Goal: Task Accomplishment & Management: Use online tool/utility

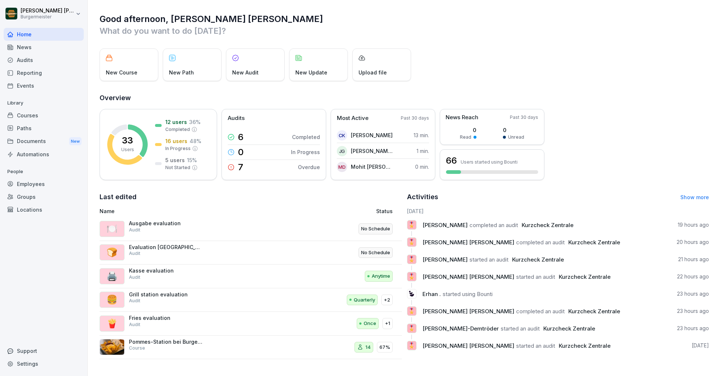
click at [30, 57] on div "Audits" at bounding box center [44, 60] width 80 height 13
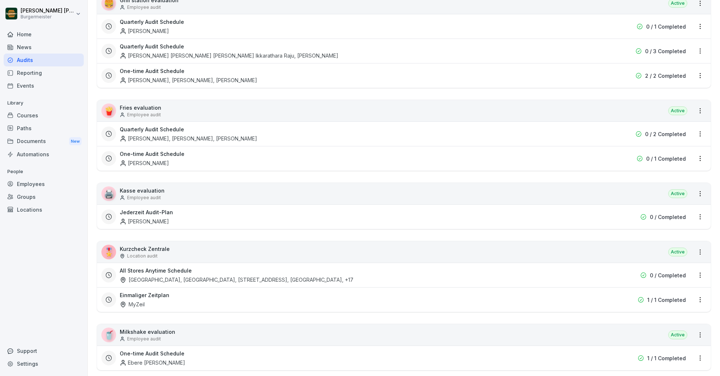
scroll to position [240, 0]
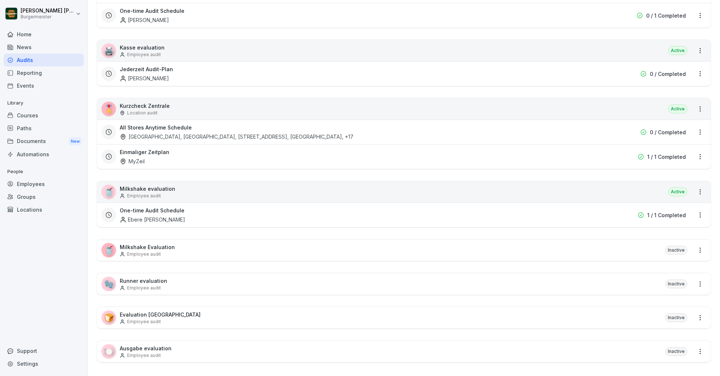
click at [153, 129] on h3 "All Stores Anytime Schedule" at bounding box center [156, 128] width 72 height 8
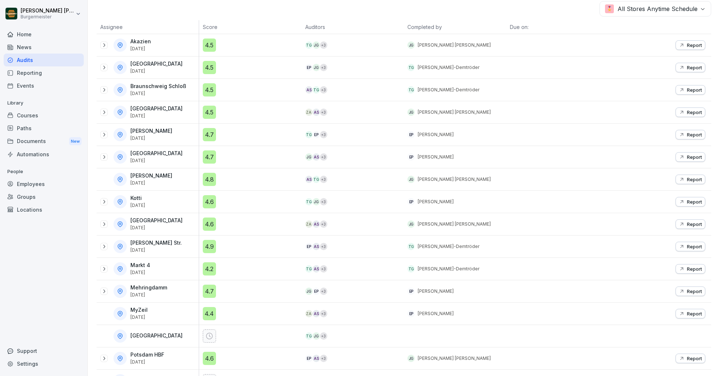
scroll to position [225, 0]
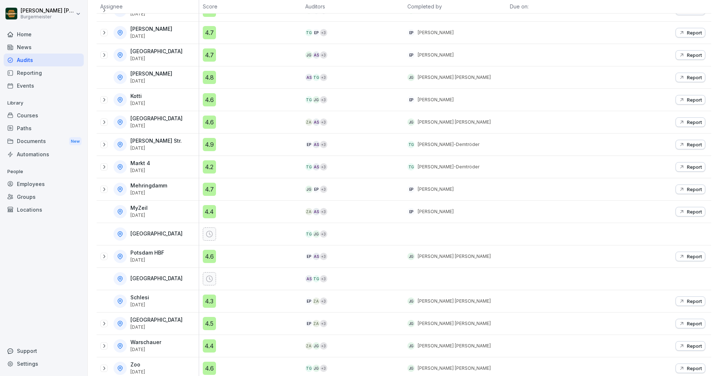
click at [105, 366] on icon at bounding box center [104, 369] width 6 height 6
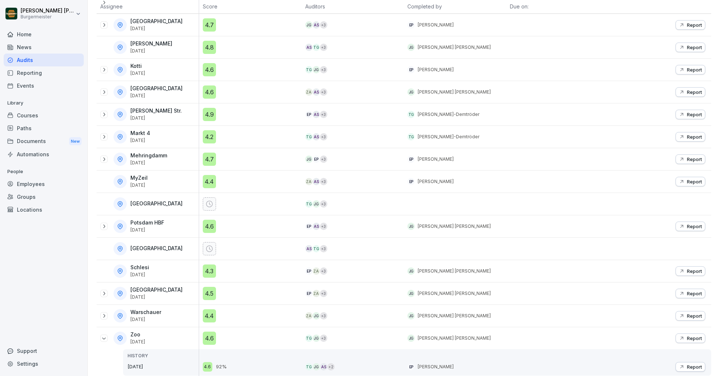
click at [692, 336] on p "Report" at bounding box center [694, 339] width 15 height 6
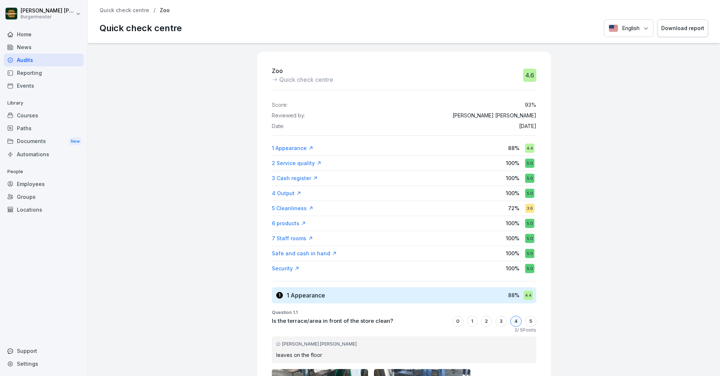
click at [675, 29] on div "Download report" at bounding box center [682, 28] width 43 height 8
